Goal: Task Accomplishment & Management: Manage account settings

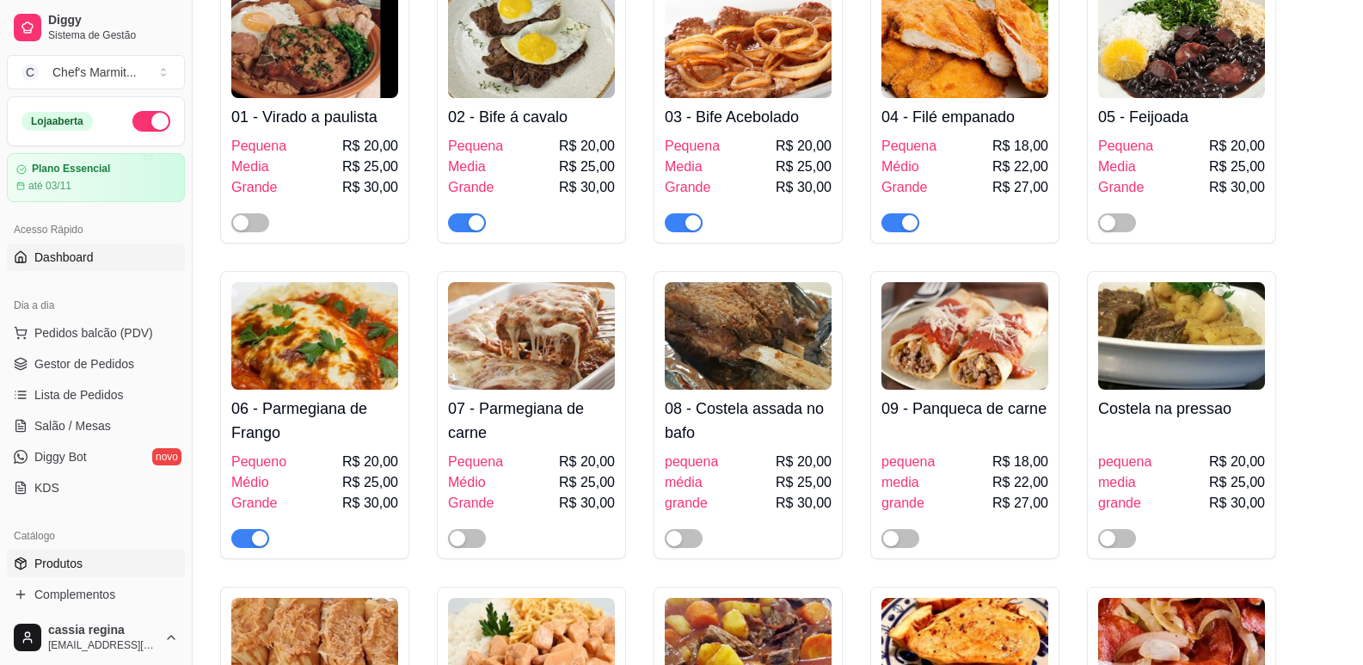
scroll to position [258, 0]
click at [82, 370] on span "Gestor de Pedidos" at bounding box center [84, 363] width 100 height 17
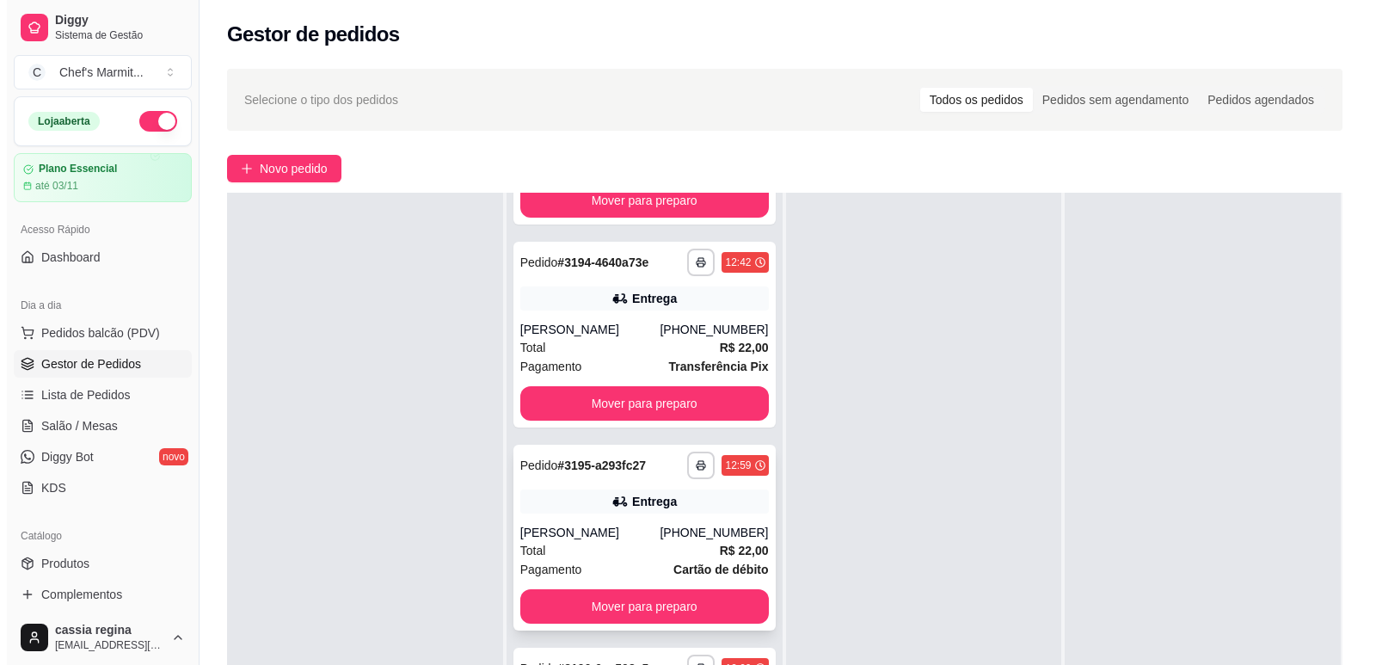
scroll to position [172, 0]
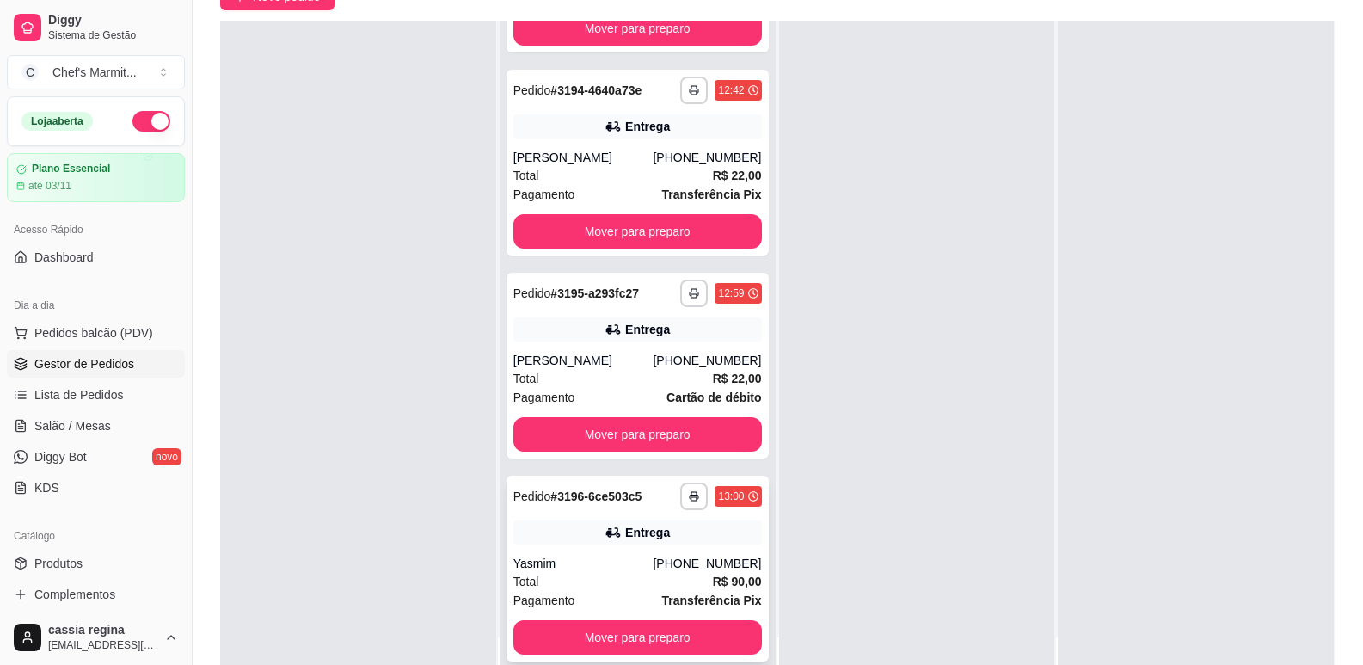
click at [566, 494] on strong "# 3196-6ce503c5" at bounding box center [595, 496] width 91 height 14
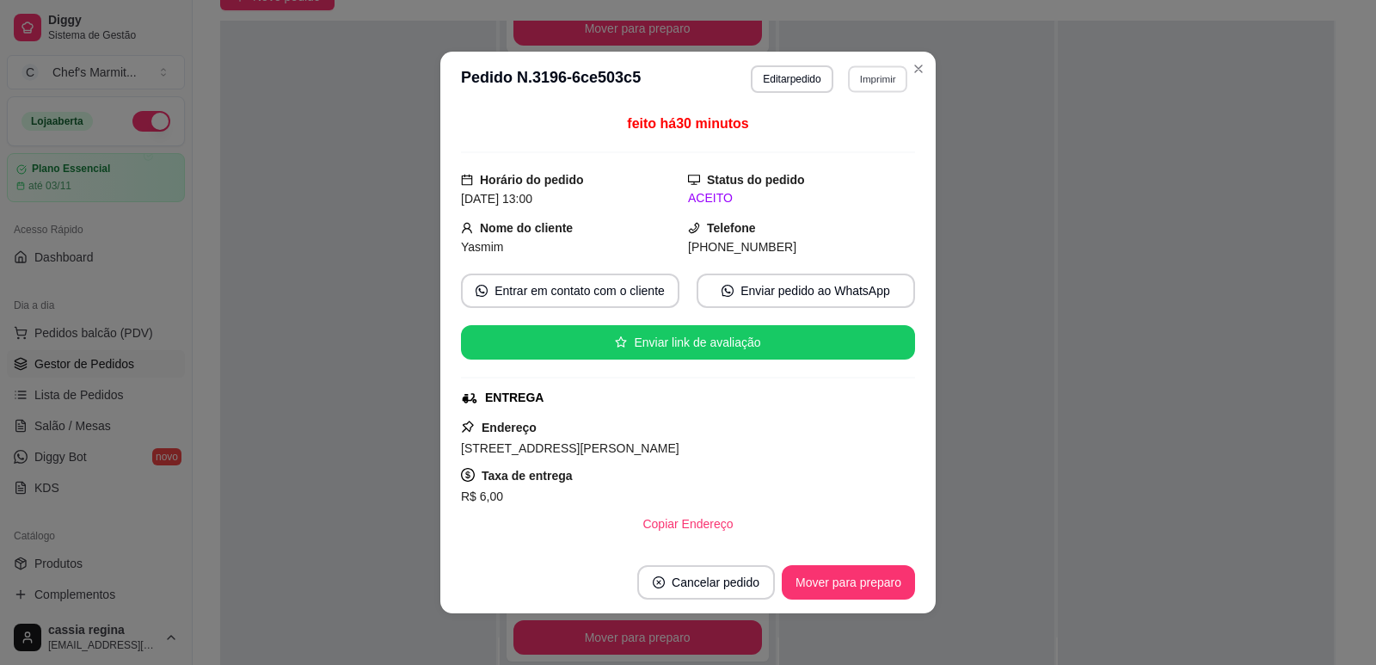
click at [855, 87] on button "Imprimir" at bounding box center [877, 78] width 59 height 27
click at [870, 139] on button "IMPRESSORA" at bounding box center [842, 140] width 125 height 28
click at [828, 581] on button "Mover para preparo" at bounding box center [848, 582] width 133 height 34
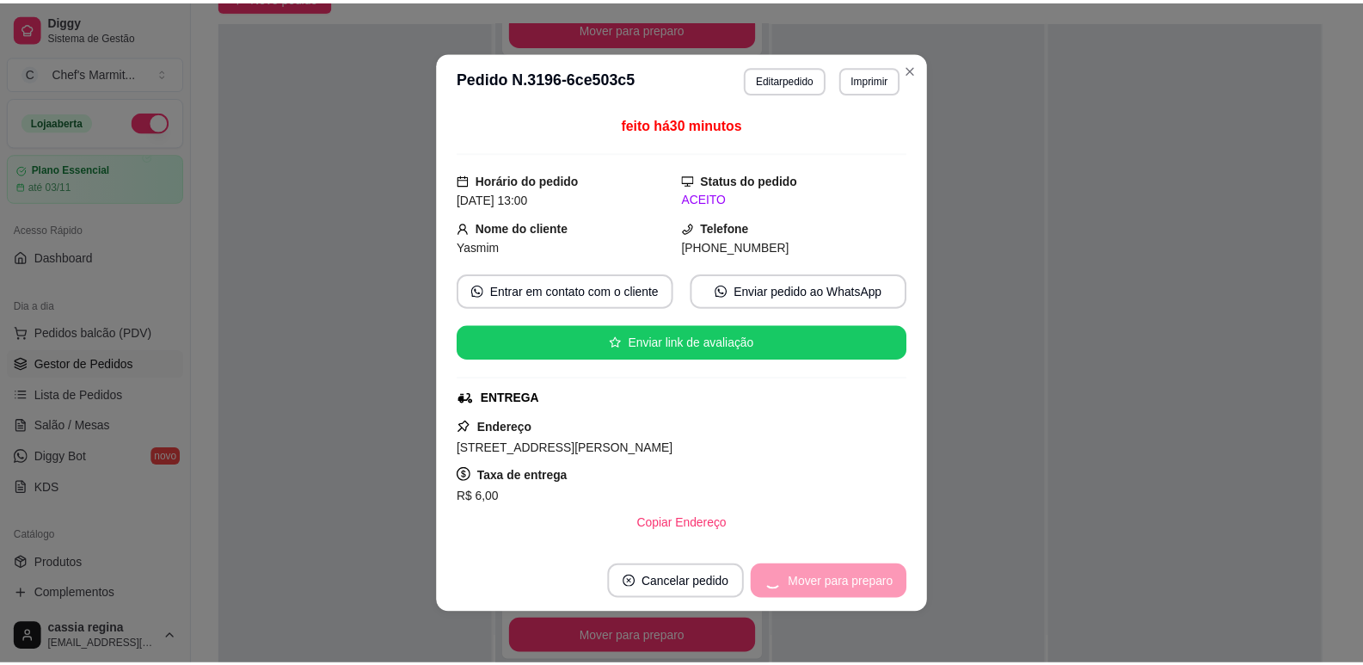
scroll to position [790, 0]
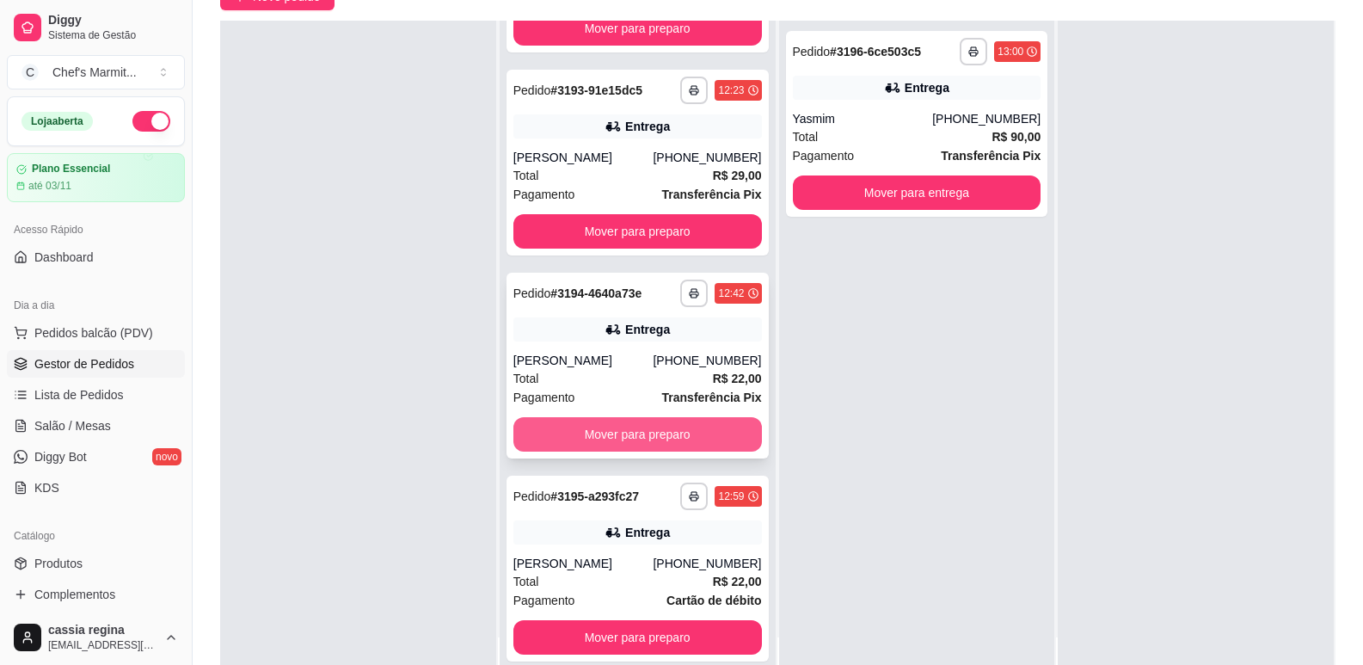
click at [660, 423] on button "Mover para preparo" at bounding box center [637, 434] width 249 height 34
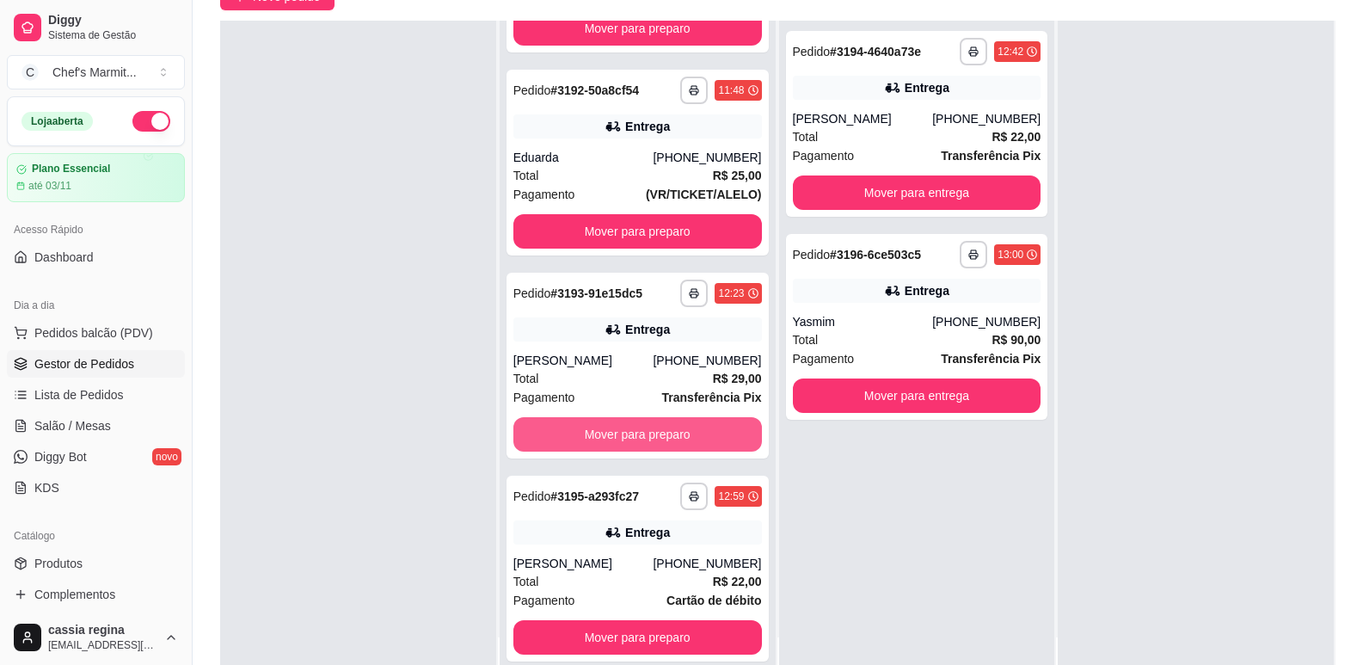
click at [660, 423] on button "Mover para preparo" at bounding box center [637, 434] width 249 height 34
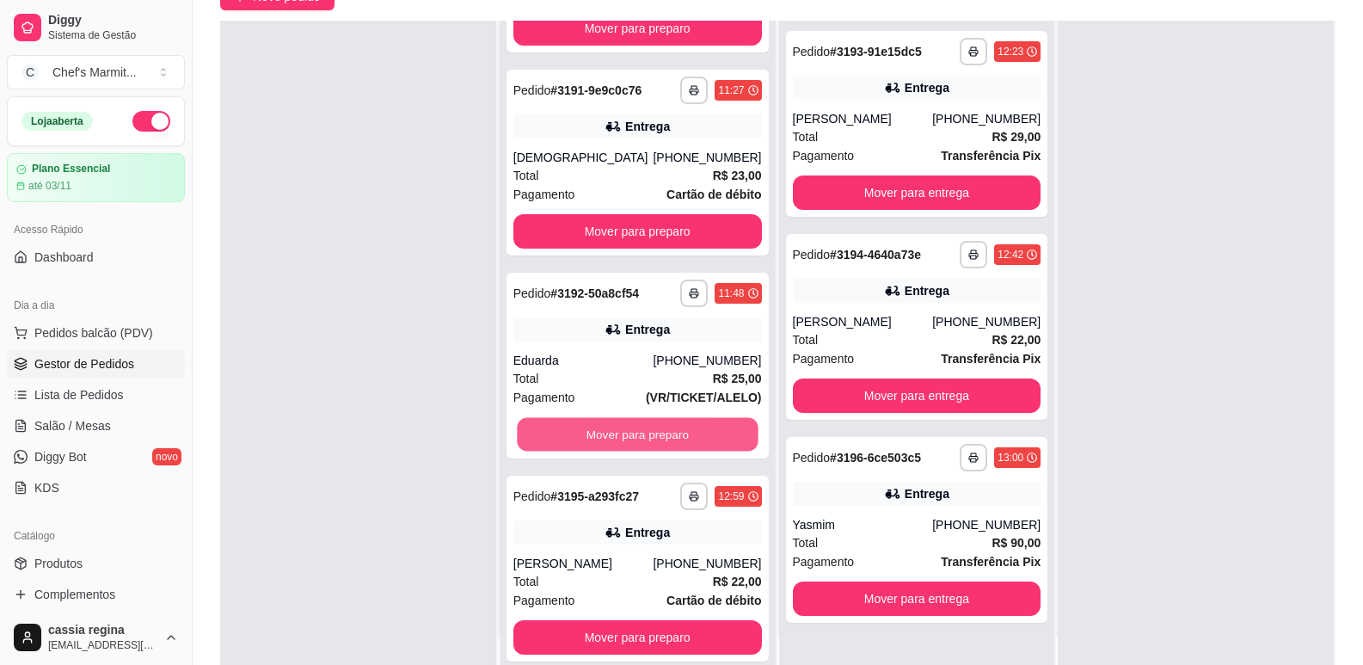
click at [660, 423] on button "Mover para preparo" at bounding box center [637, 435] width 241 height 34
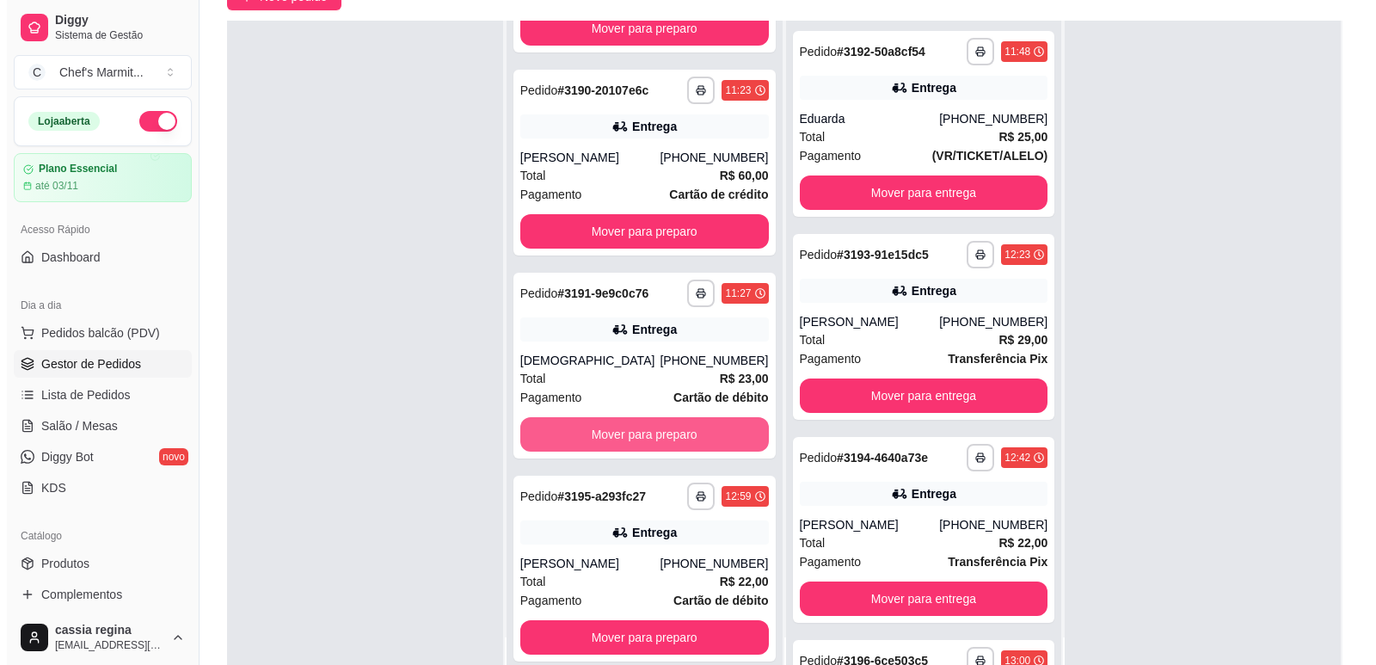
scroll to position [181, 0]
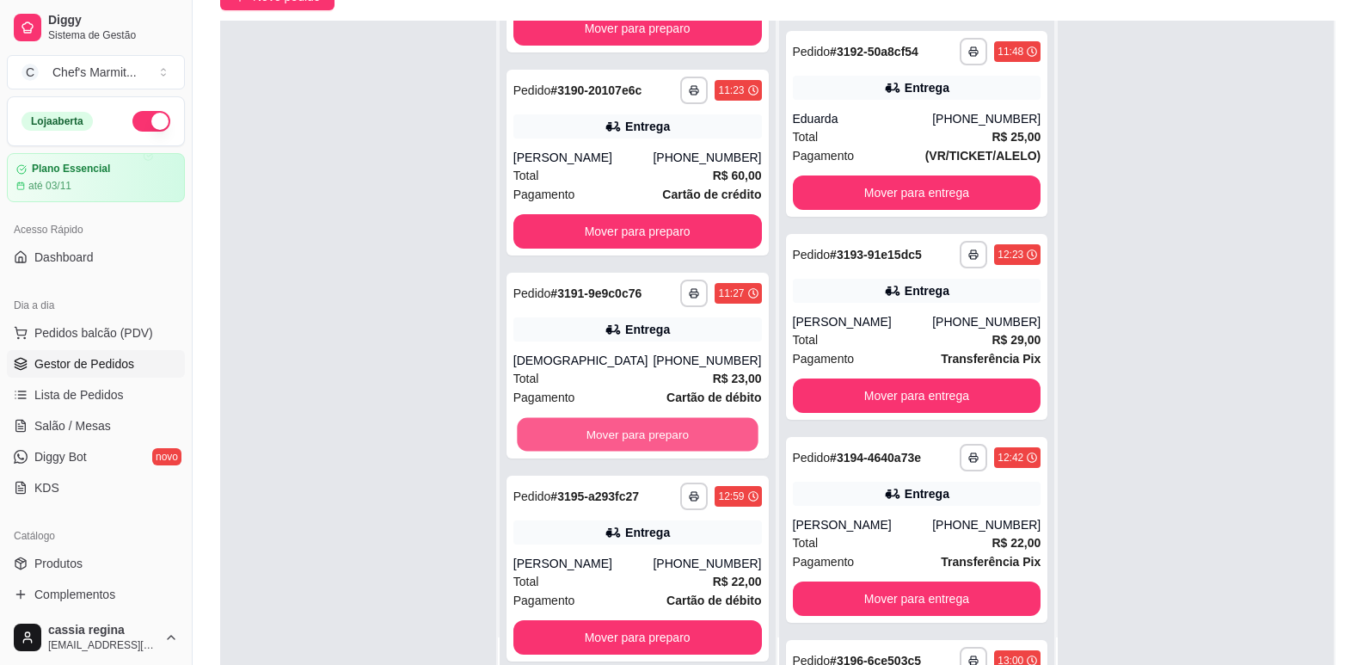
click at [660, 423] on button "Mover para preparo" at bounding box center [637, 435] width 241 height 34
click at [660, 423] on div "Mover para preparo" at bounding box center [637, 434] width 249 height 34
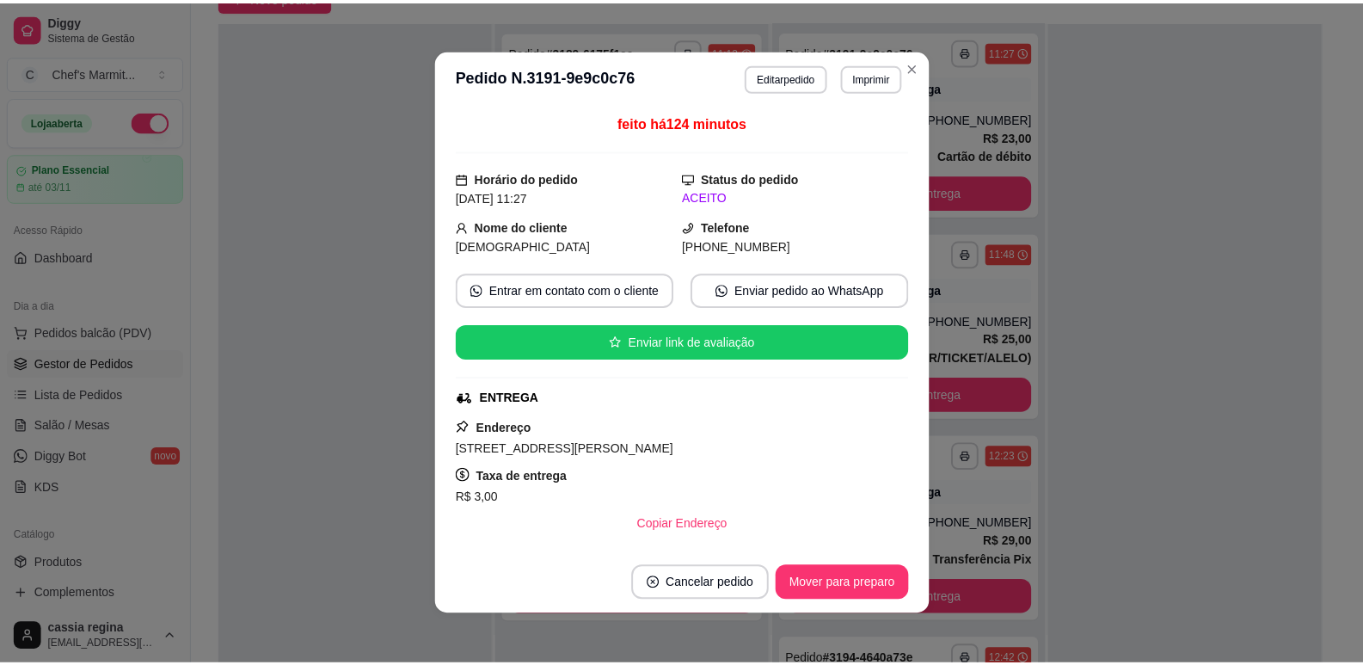
scroll to position [0, 0]
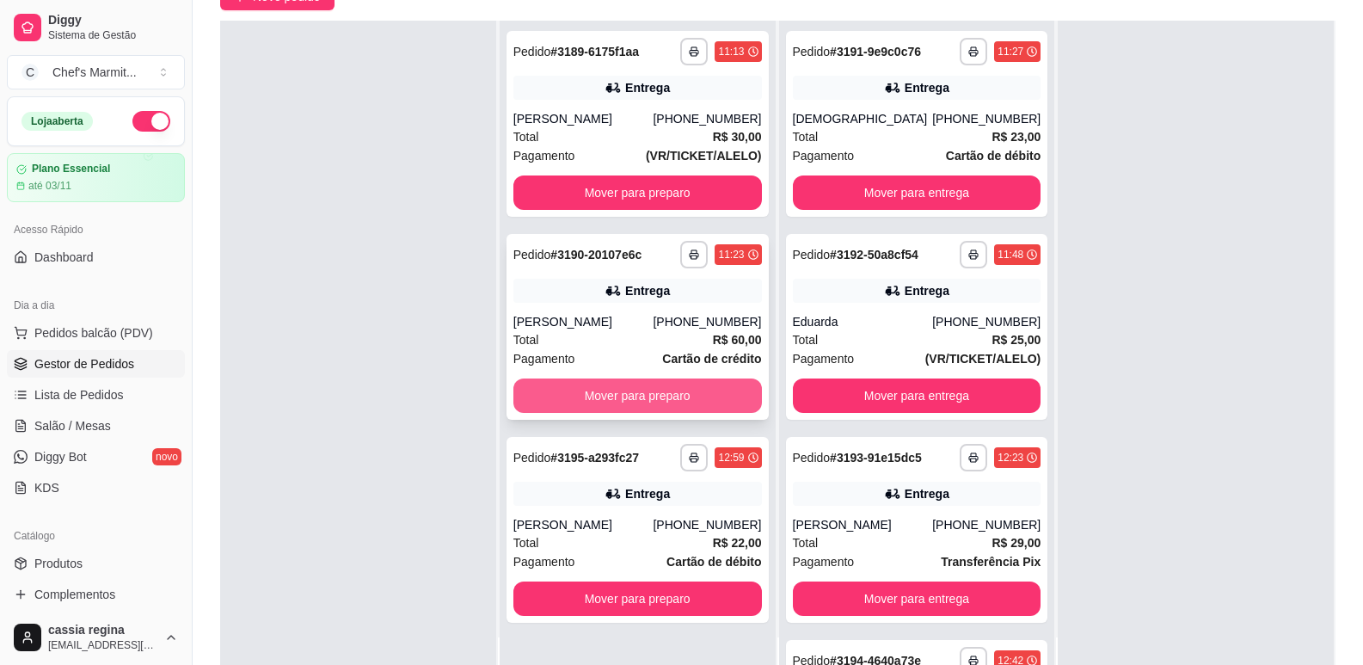
click at [662, 398] on button "Mover para preparo" at bounding box center [637, 395] width 249 height 34
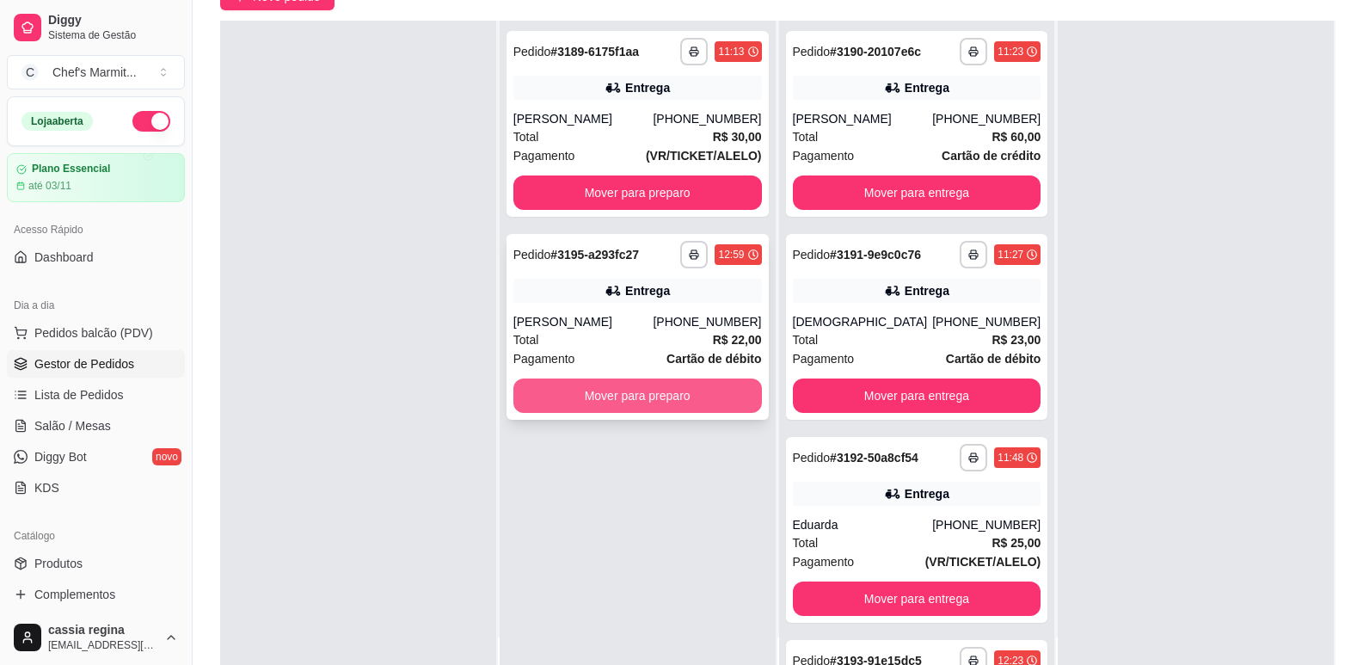
click at [658, 402] on button "Mover para preparo" at bounding box center [637, 395] width 249 height 34
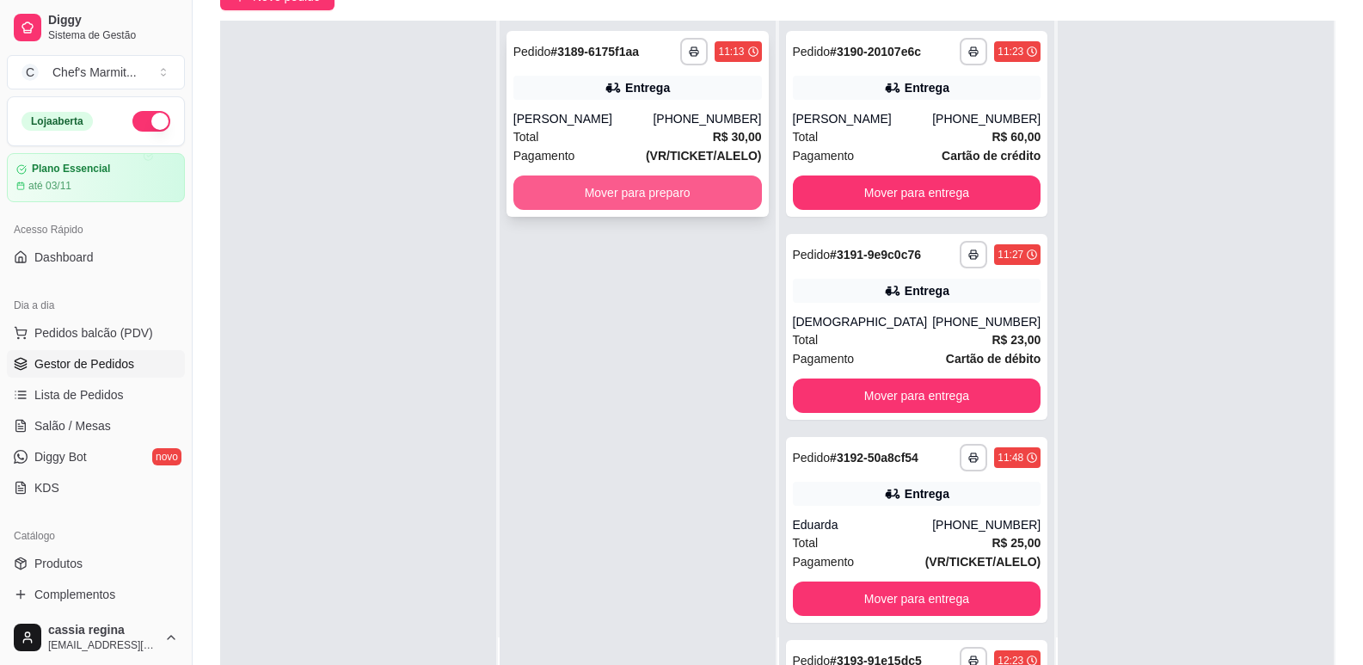
click at [633, 200] on button "Mover para preparo" at bounding box center [637, 192] width 249 height 34
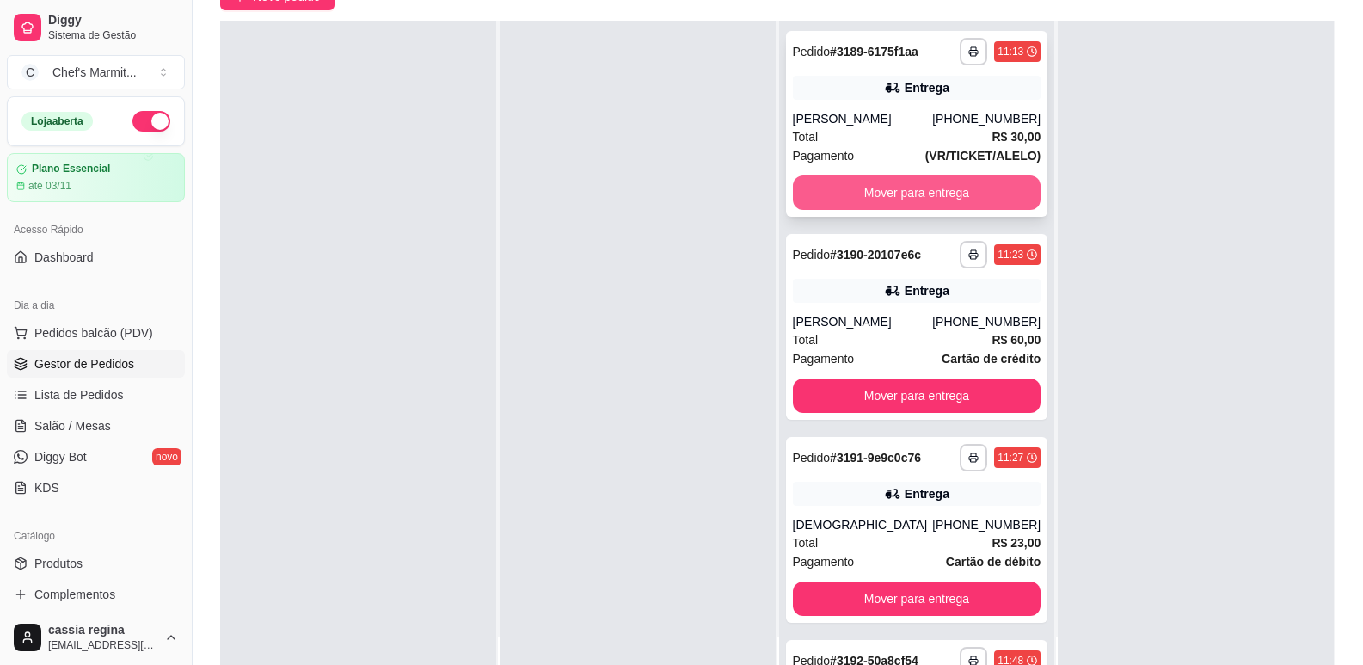
click at [843, 199] on button "Mover para entrega" at bounding box center [917, 192] width 249 height 34
click at [843, 199] on button "Mover para entrega" at bounding box center [916, 193] width 241 height 34
click at [843, 199] on button "Mover para entrega" at bounding box center [917, 192] width 249 height 34
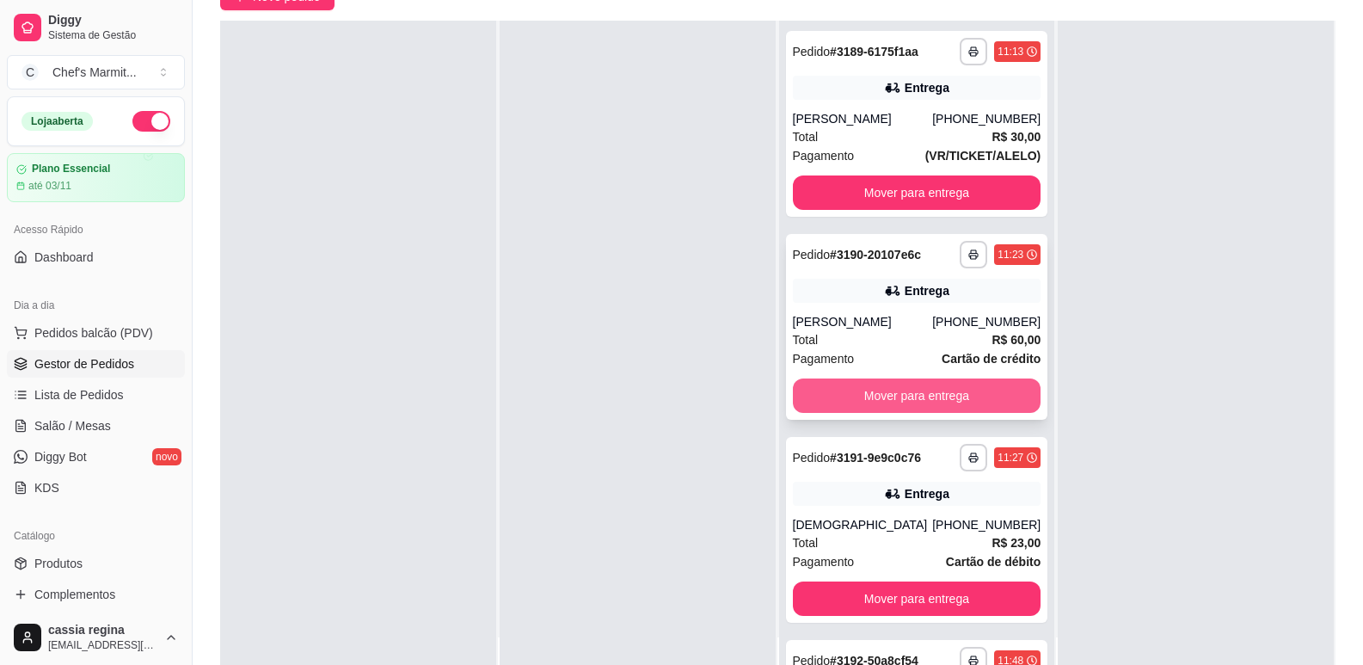
click at [922, 406] on button "Mover para entrega" at bounding box center [917, 395] width 249 height 34
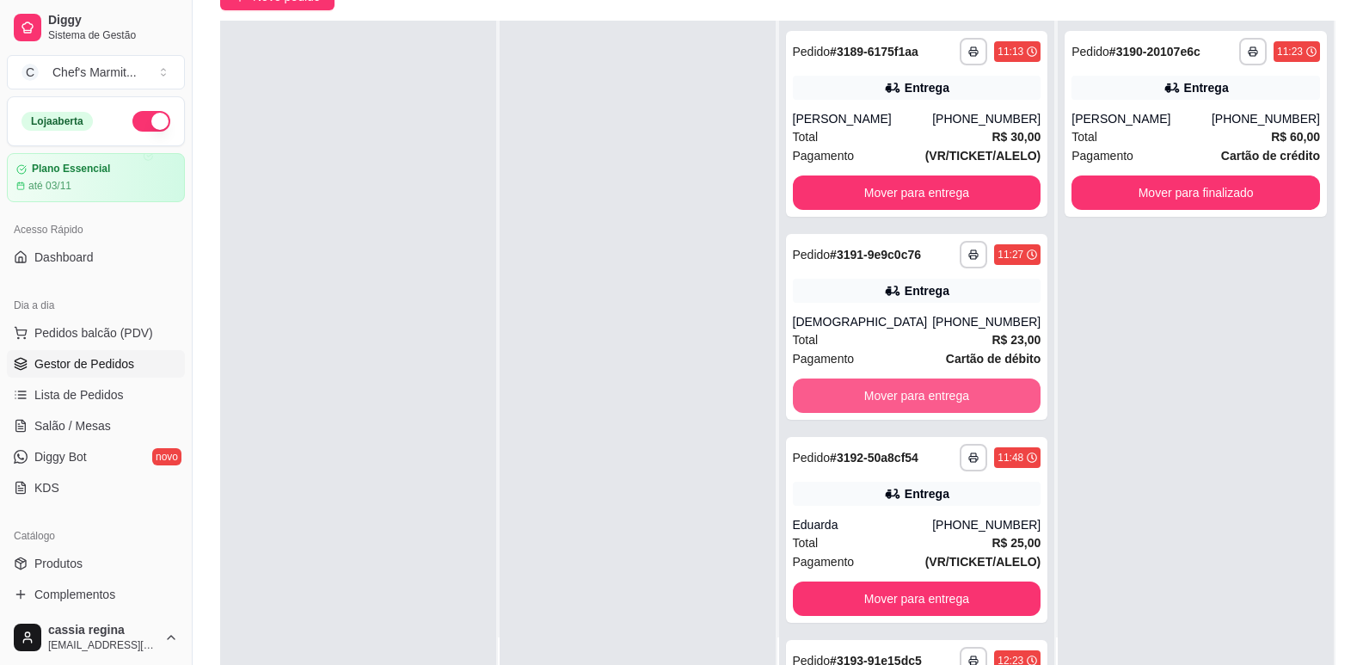
click at [922, 406] on button "Mover para entrega" at bounding box center [917, 395] width 249 height 34
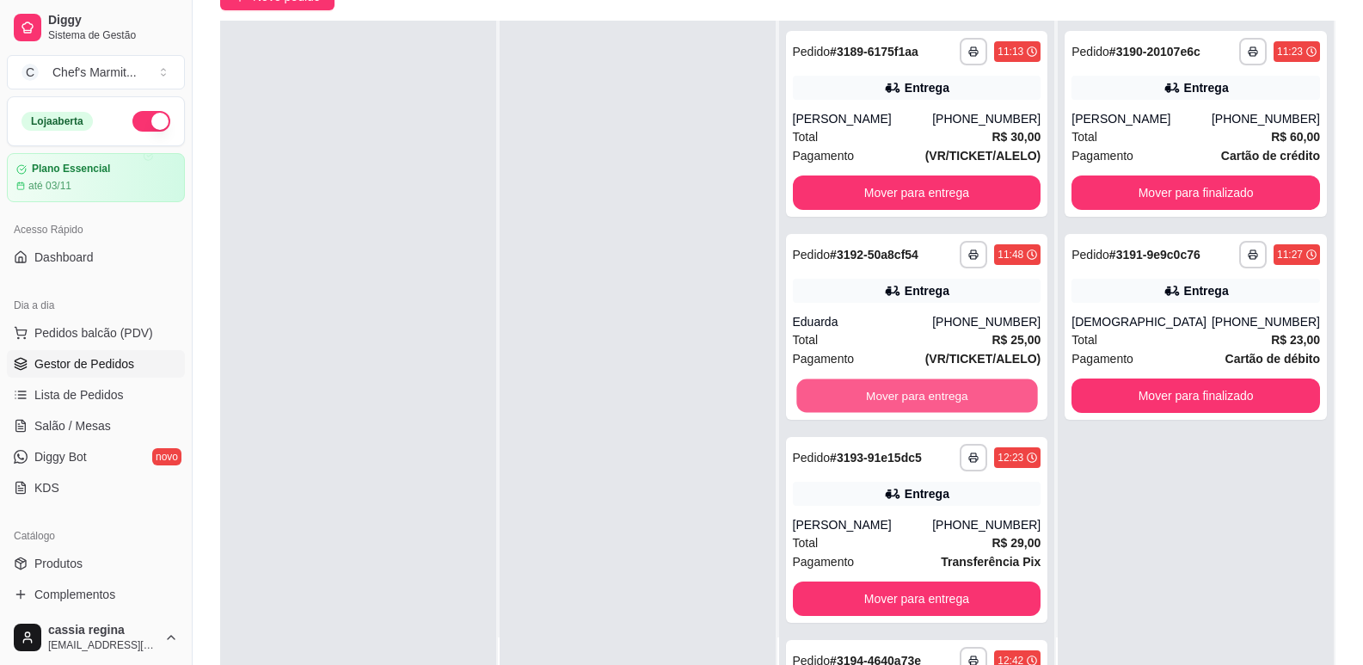
click at [922, 406] on button "Mover para entrega" at bounding box center [916, 396] width 241 height 34
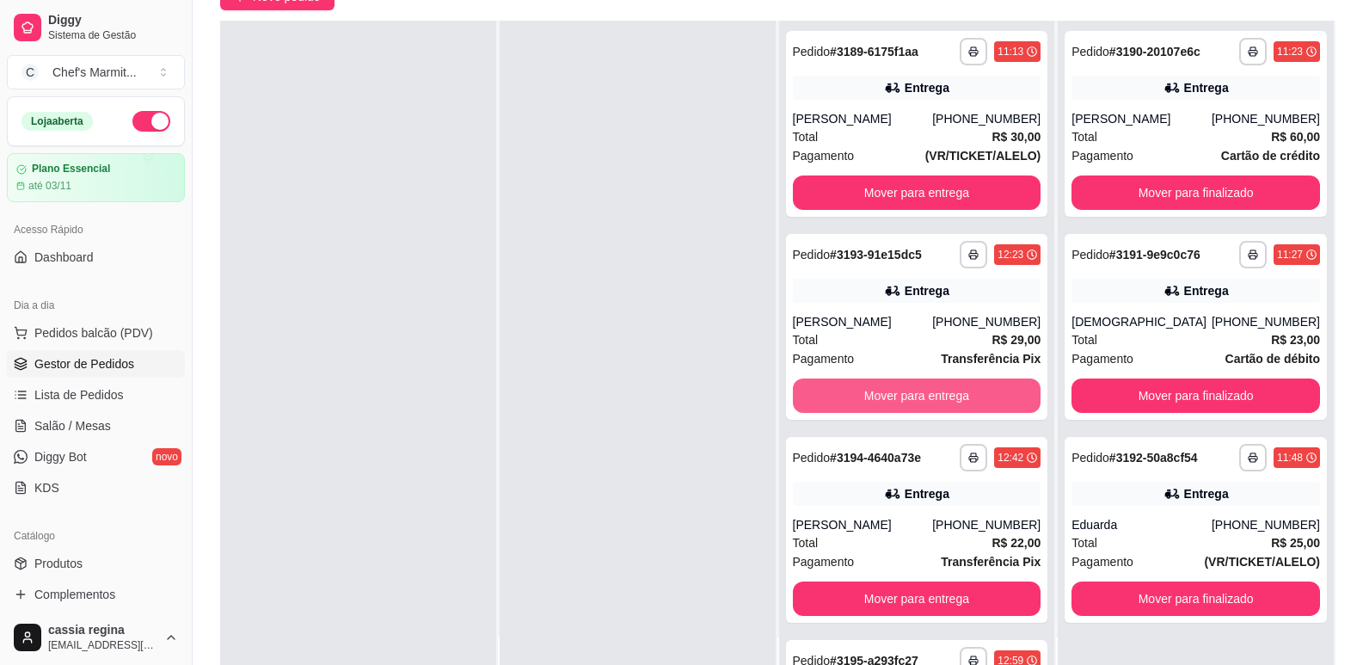
click at [922, 406] on button "Mover para entrega" at bounding box center [917, 395] width 249 height 34
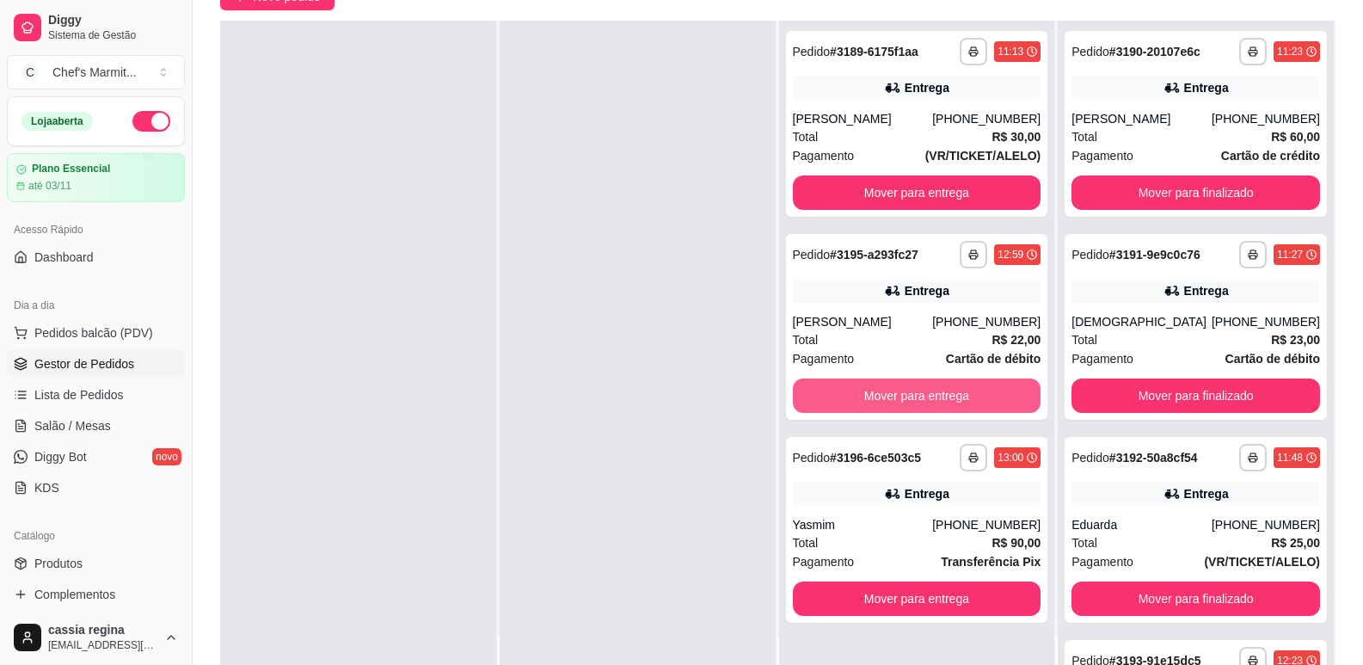
click at [922, 406] on button "Mover para entrega" at bounding box center [917, 395] width 249 height 34
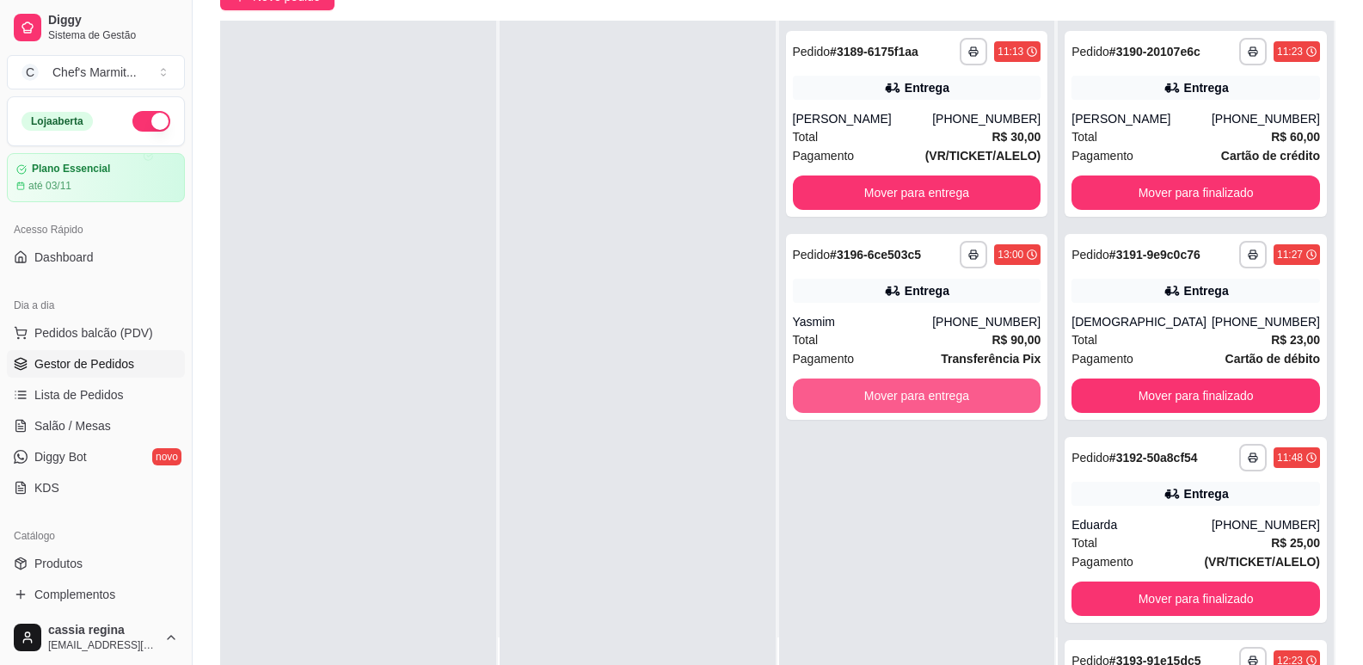
click at [922, 406] on button "Mover para entrega" at bounding box center [917, 395] width 249 height 34
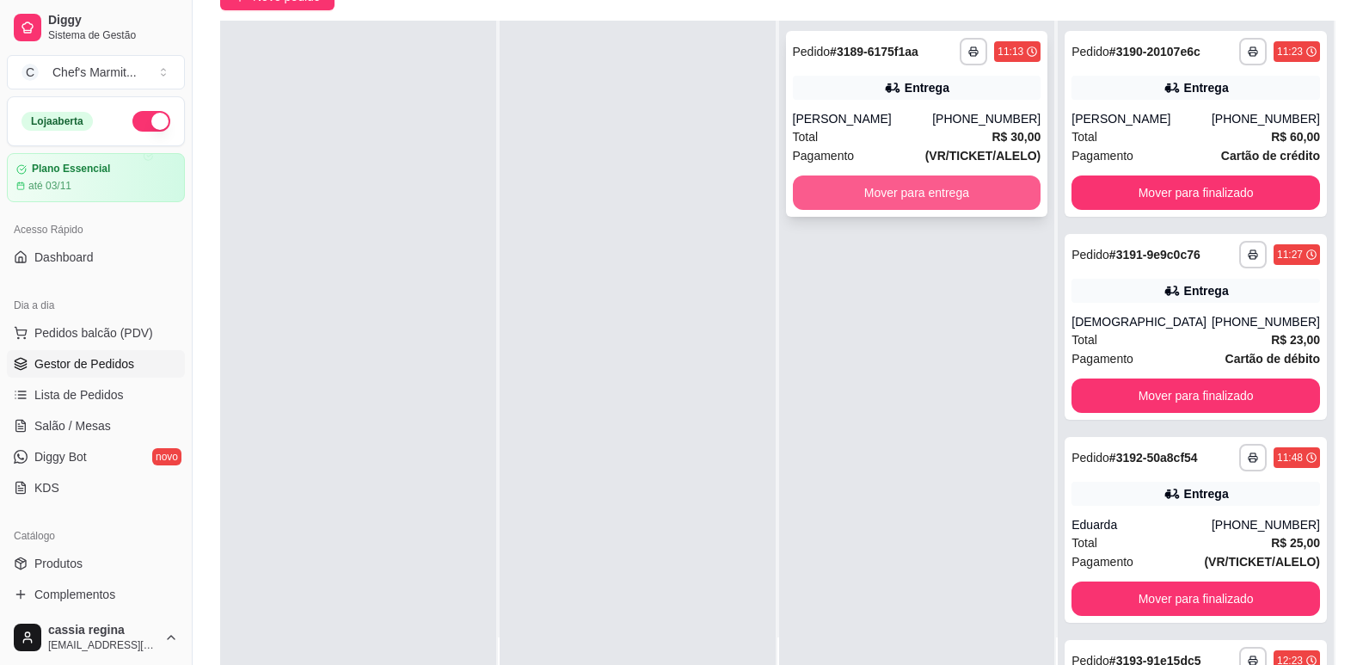
click at [886, 194] on button "Mover para entrega" at bounding box center [917, 192] width 249 height 34
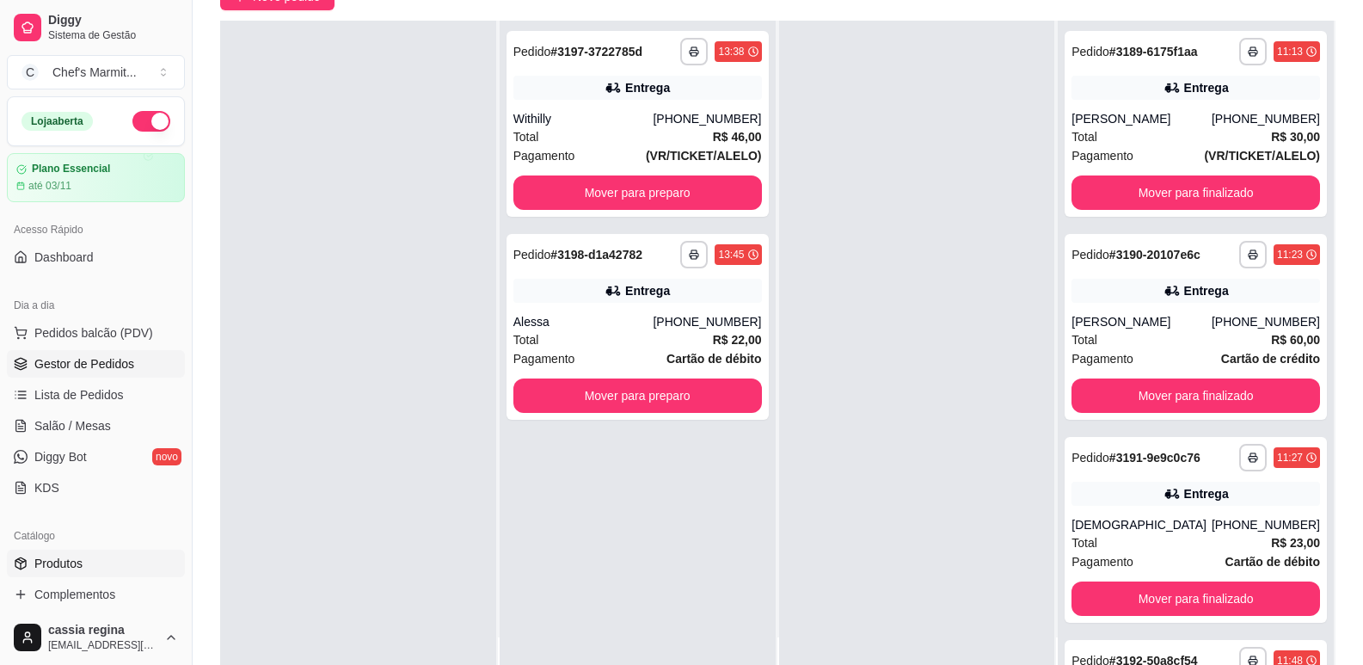
click at [70, 565] on span "Produtos" at bounding box center [58, 563] width 48 height 17
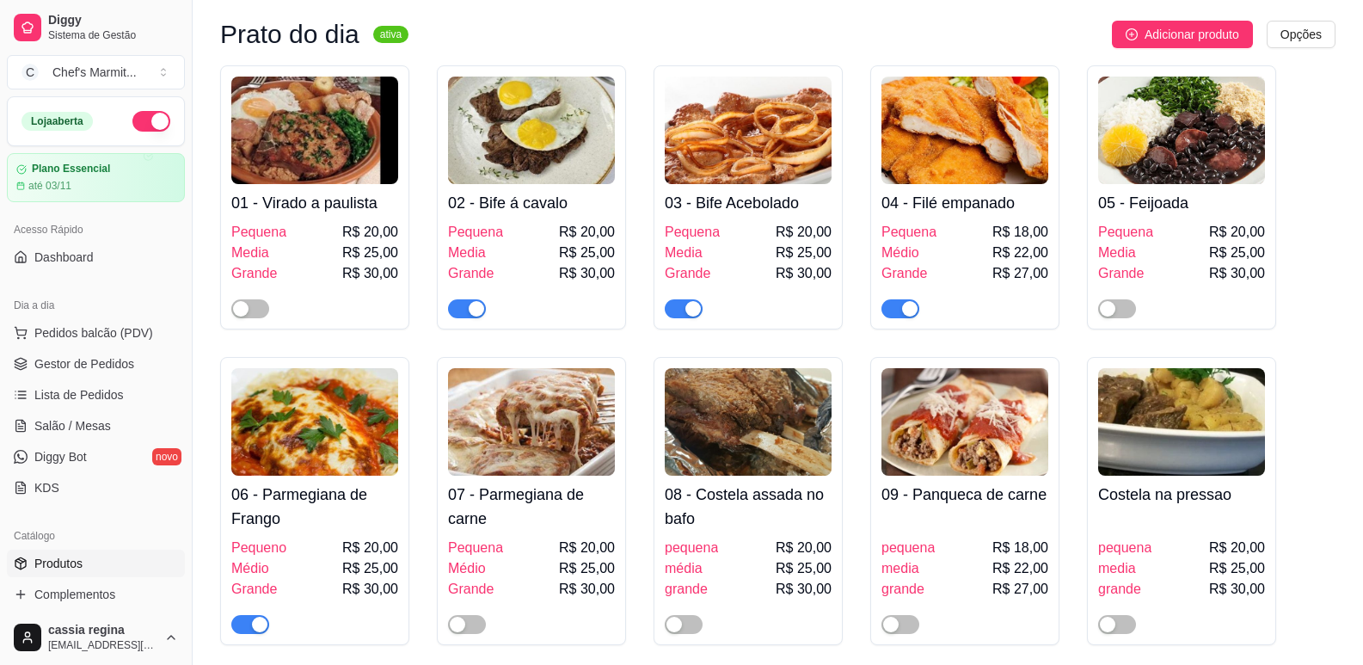
scroll to position [344, 0]
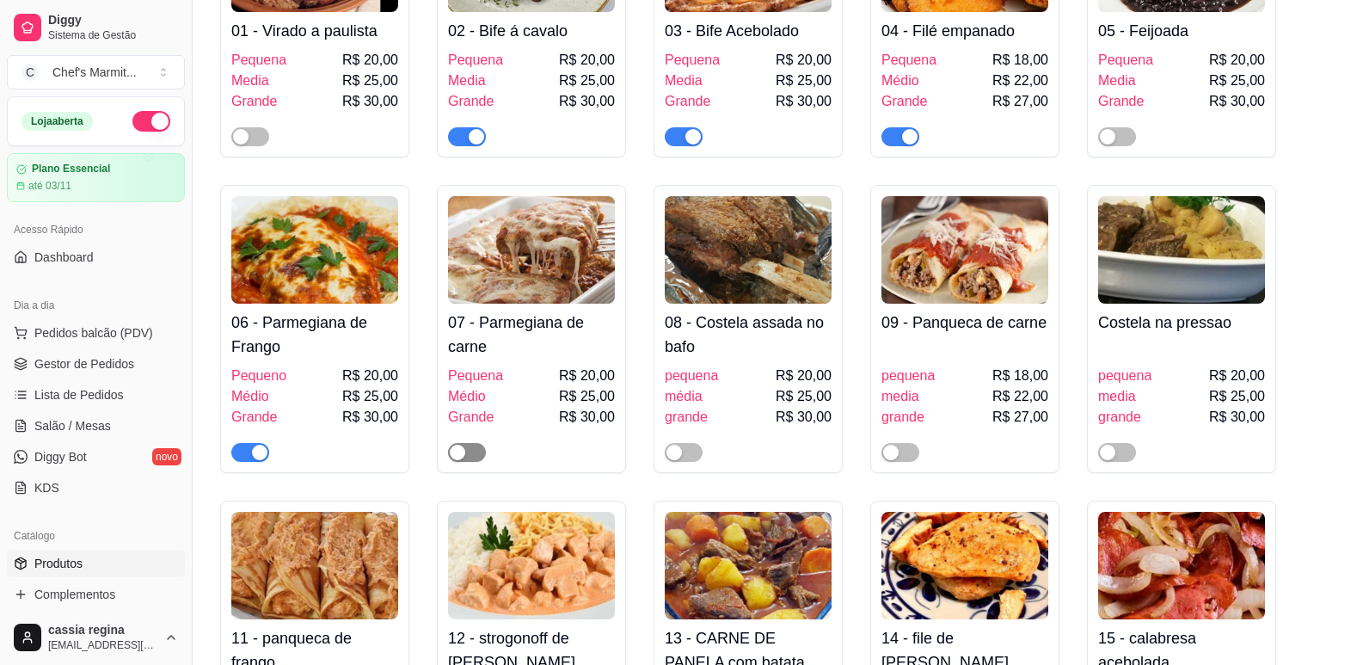
click at [470, 445] on span "button" at bounding box center [467, 452] width 38 height 19
click at [101, 354] on link "Gestor de Pedidos" at bounding box center [96, 364] width 178 height 28
